Goal: Transaction & Acquisition: Purchase product/service

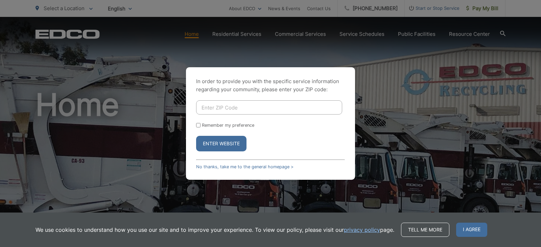
click at [309, 106] on input "Enter ZIP Code" at bounding box center [269, 107] width 146 height 14
type input "91901"
click at [225, 145] on button "Enter Website" at bounding box center [221, 144] width 50 height 16
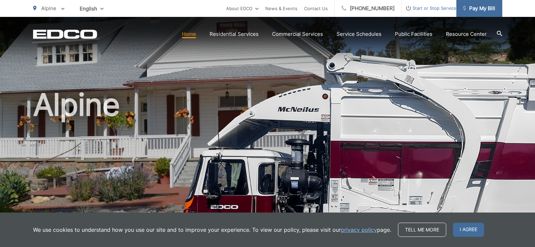
click at [483, 8] on span "Pay My Bill" at bounding box center [480, 8] width 32 height 8
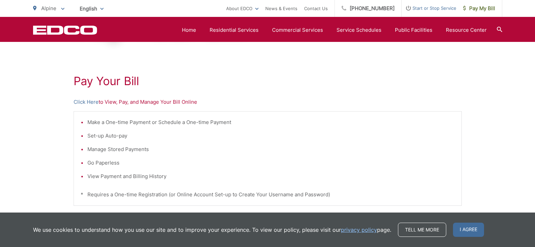
scroll to position [135, 0]
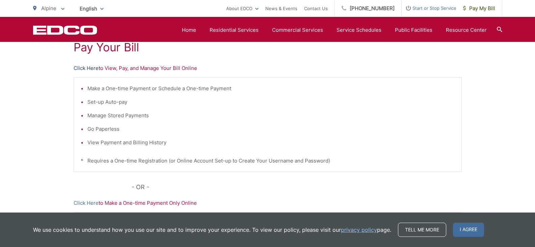
click at [78, 69] on link "Click Here" at bounding box center [86, 68] width 25 height 8
